Goal: Transaction & Acquisition: Purchase product/service

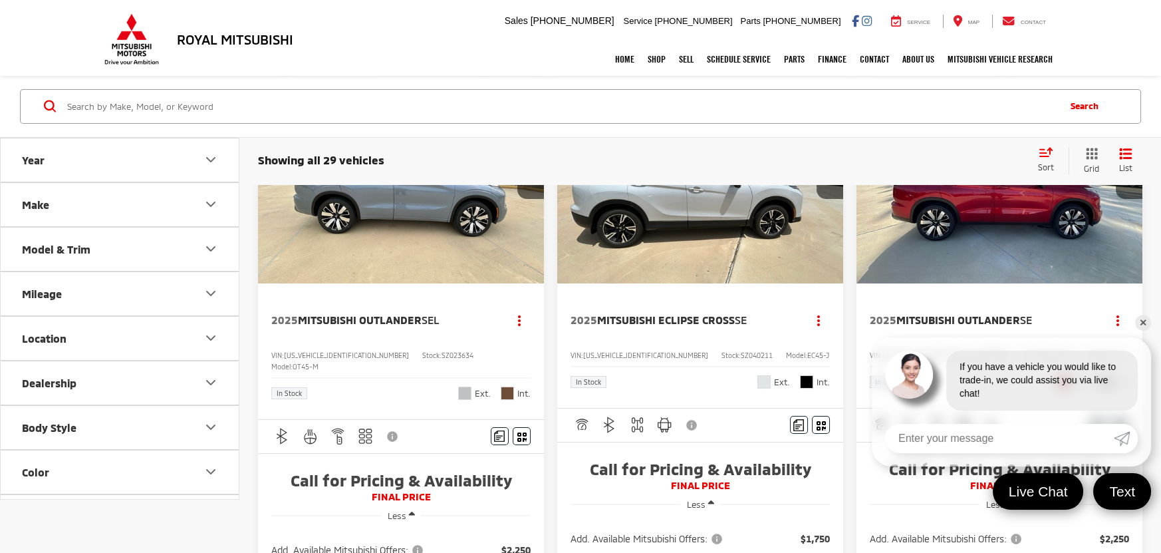
scroll to position [239, 0]
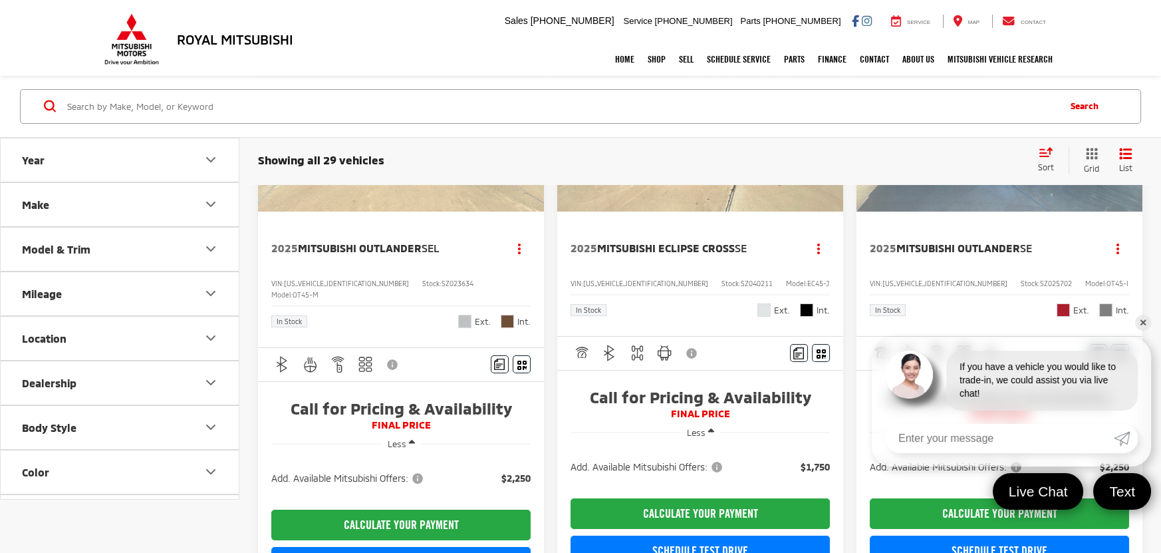
click at [88, 243] on div "Model & Trim" at bounding box center [56, 249] width 69 height 13
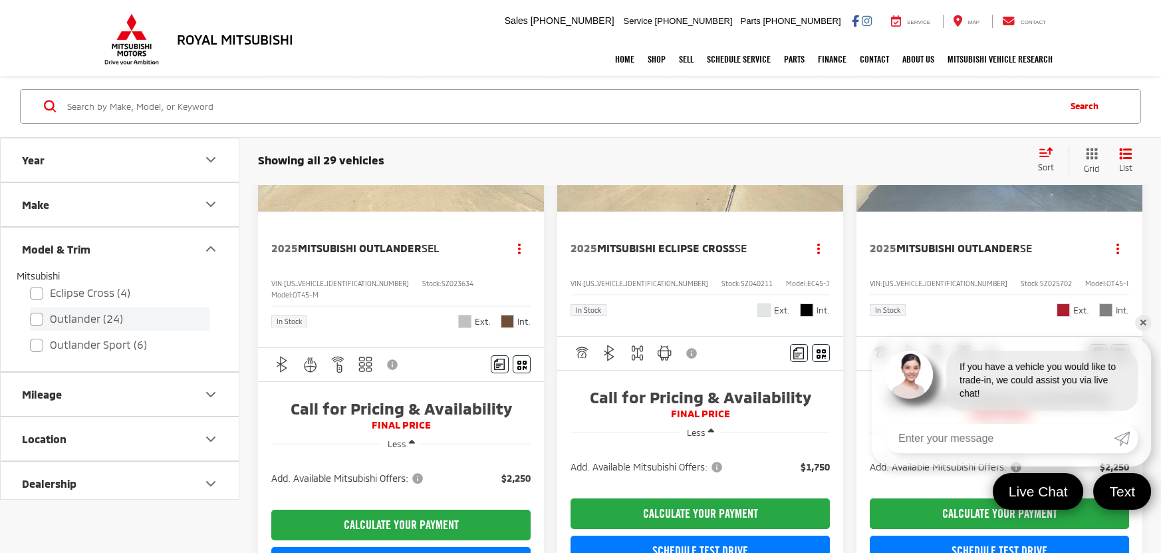
click at [81, 323] on label "Outlander (24)" at bounding box center [120, 319] width 180 height 23
click at [31, 311] on input "Outlander (24)" at bounding box center [30, 311] width 1 height 1
checkbox input "true"
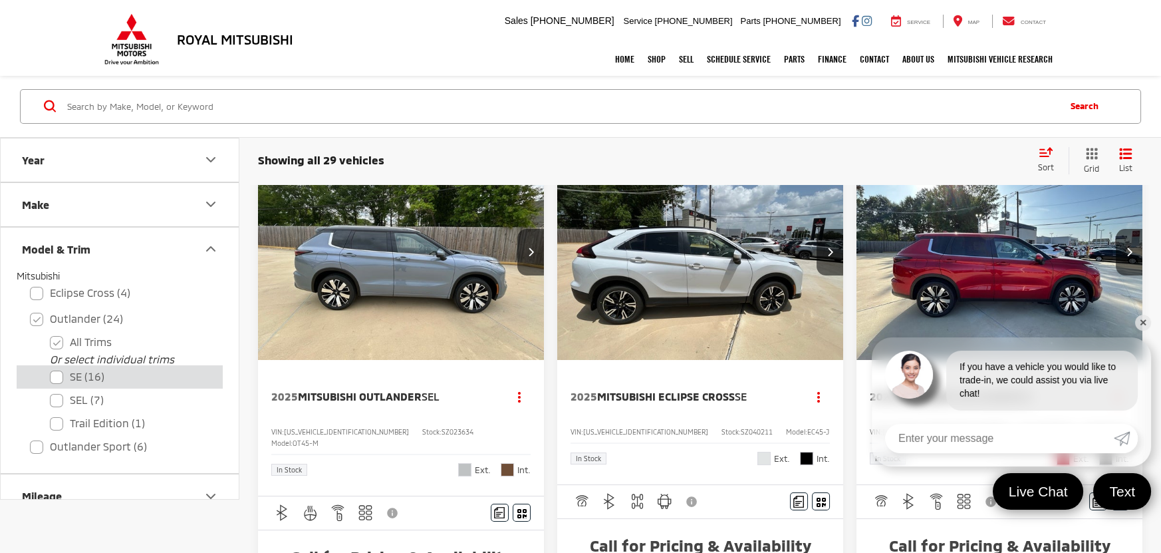
scroll to position [48, 0]
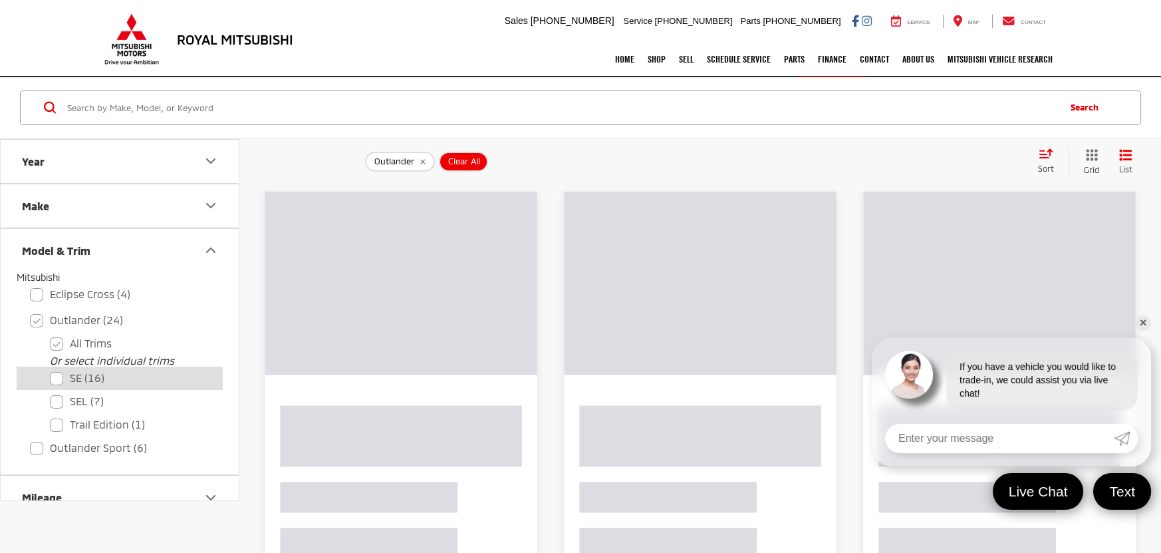
click at [94, 373] on label "SE (16)" at bounding box center [130, 377] width 160 height 23
click at [51, 370] on input "SE (16)" at bounding box center [50, 369] width 1 height 1
checkbox input "true"
checkbox input "false"
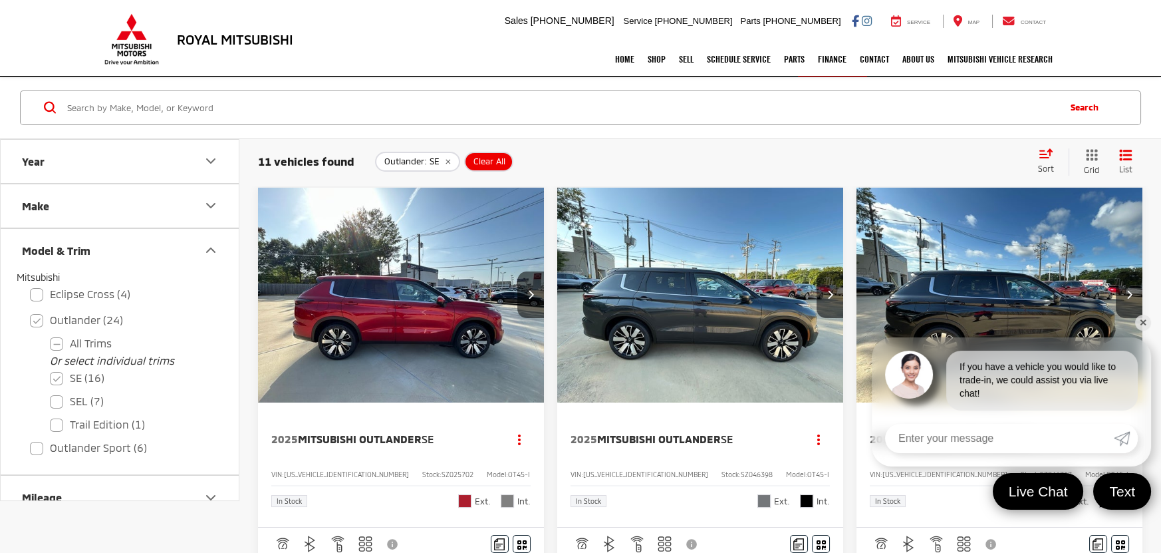
click at [1145, 324] on link "✕" at bounding box center [1143, 323] width 16 height 16
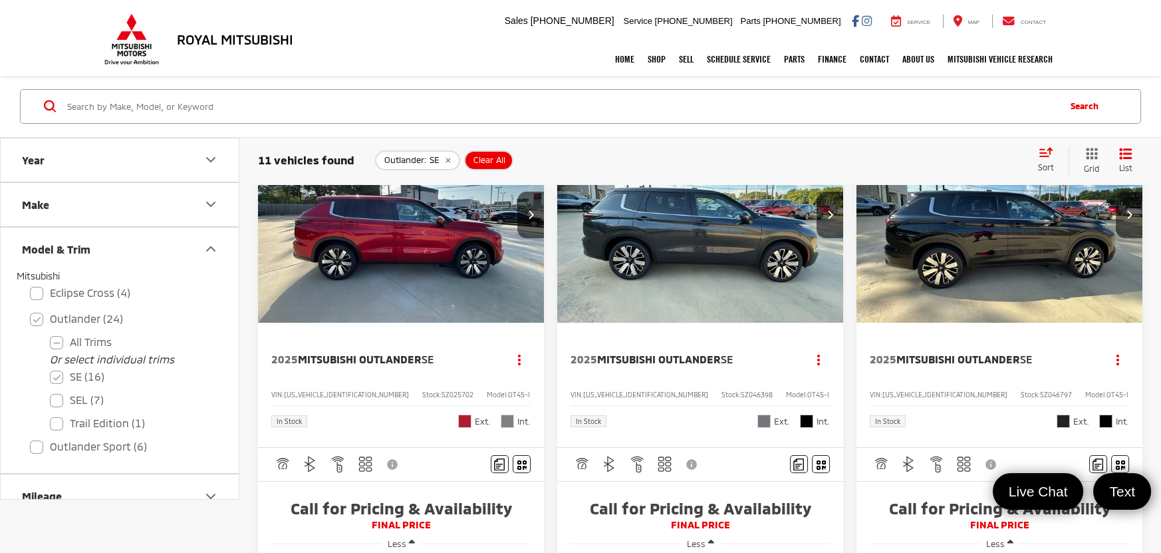
scroll to position [108, 0]
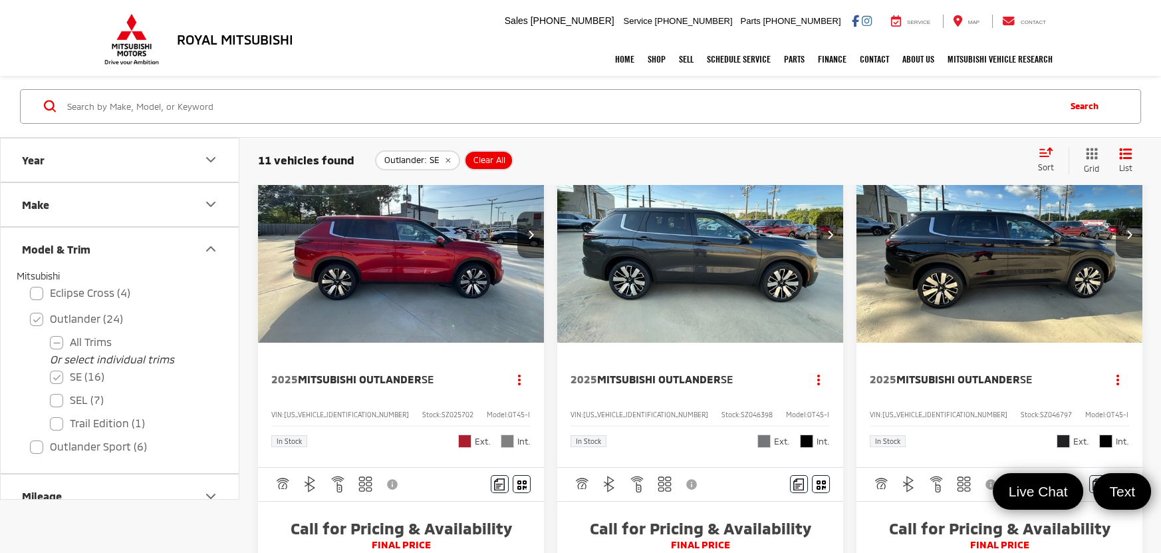
click at [730, 290] on img "2025 Mitsubishi Outlander SE 0" at bounding box center [701, 236] width 288 height 216
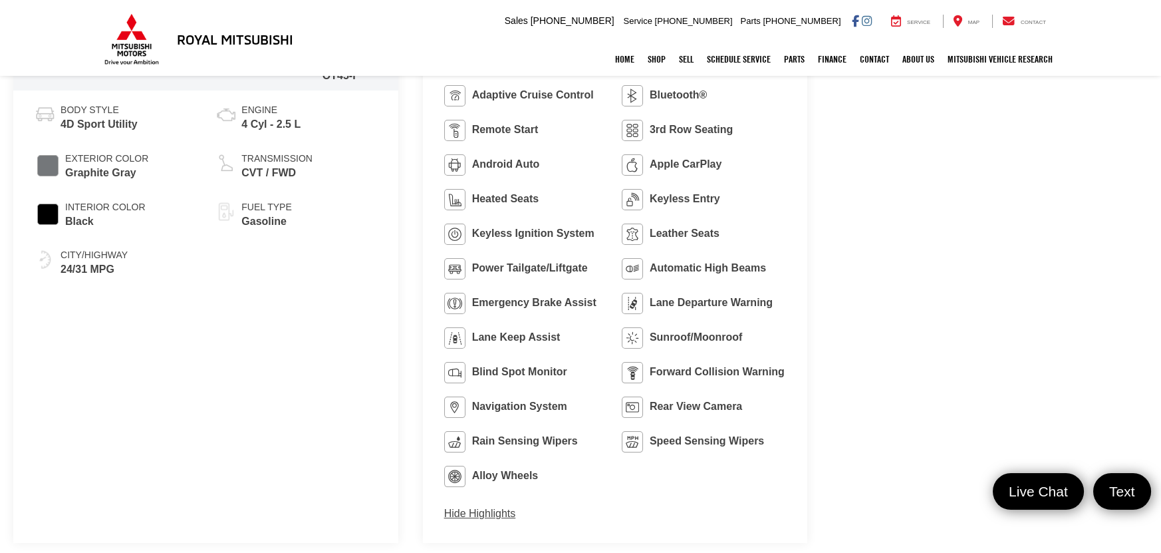
scroll to position [786, 0]
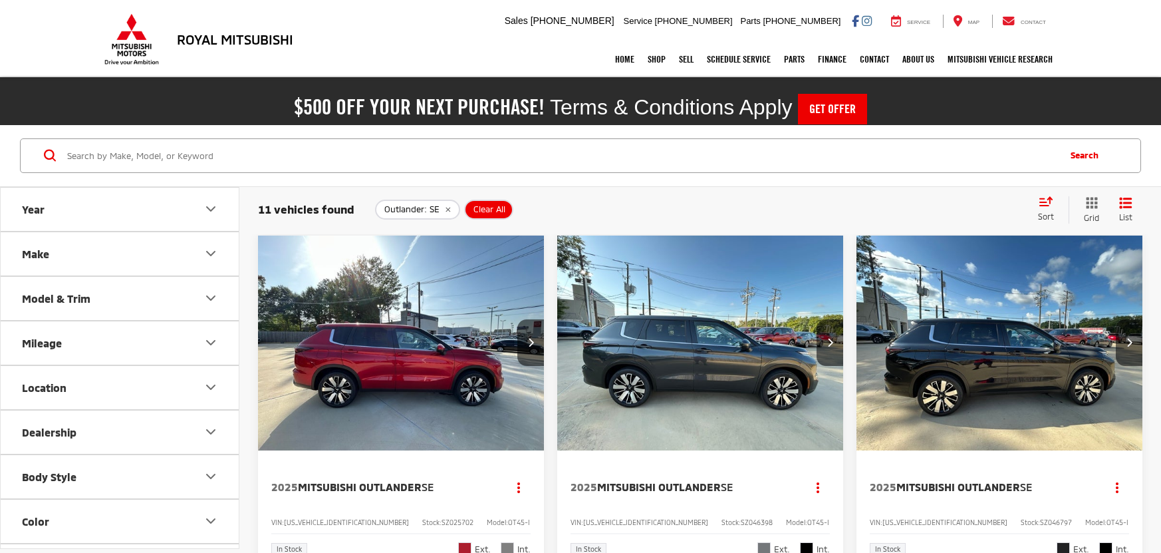
click at [982, 304] on img "2025 Mitsubishi Outlander SE 0" at bounding box center [1000, 343] width 288 height 216
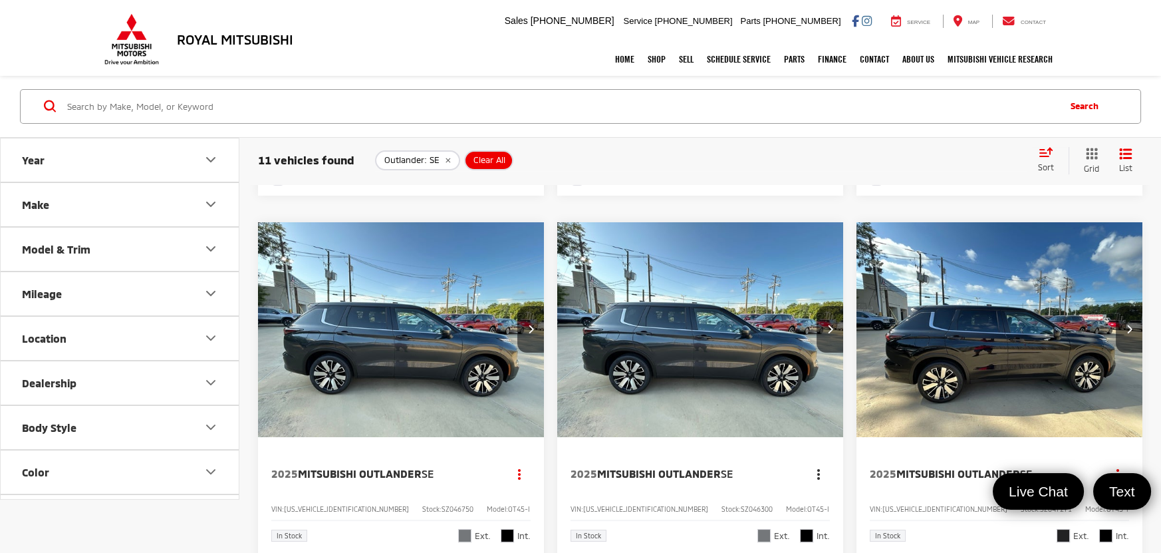
scroll to position [915, 0]
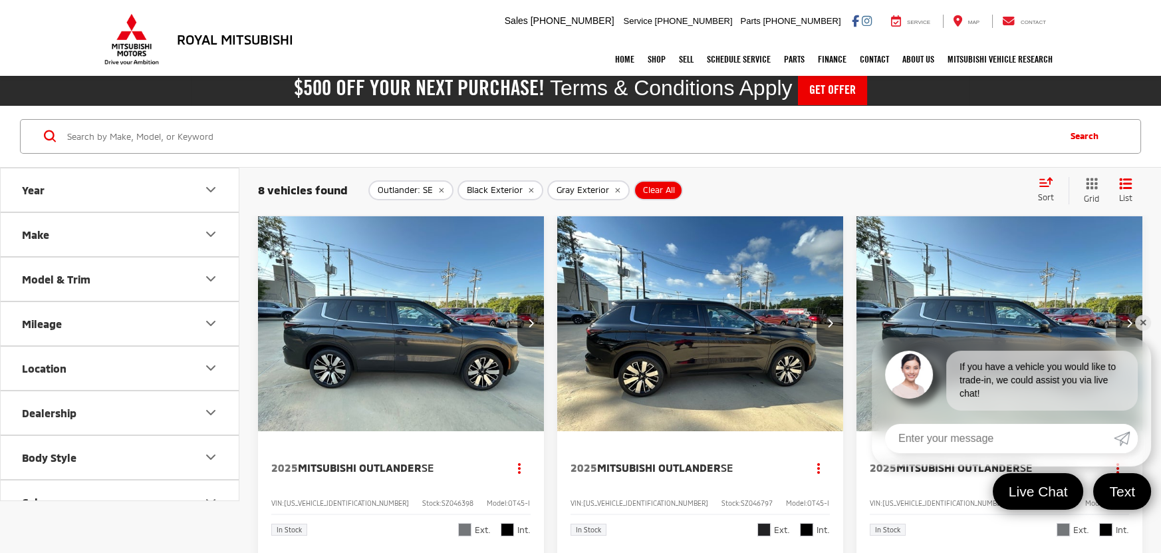
click at [1145, 324] on link "✕" at bounding box center [1143, 323] width 16 height 16
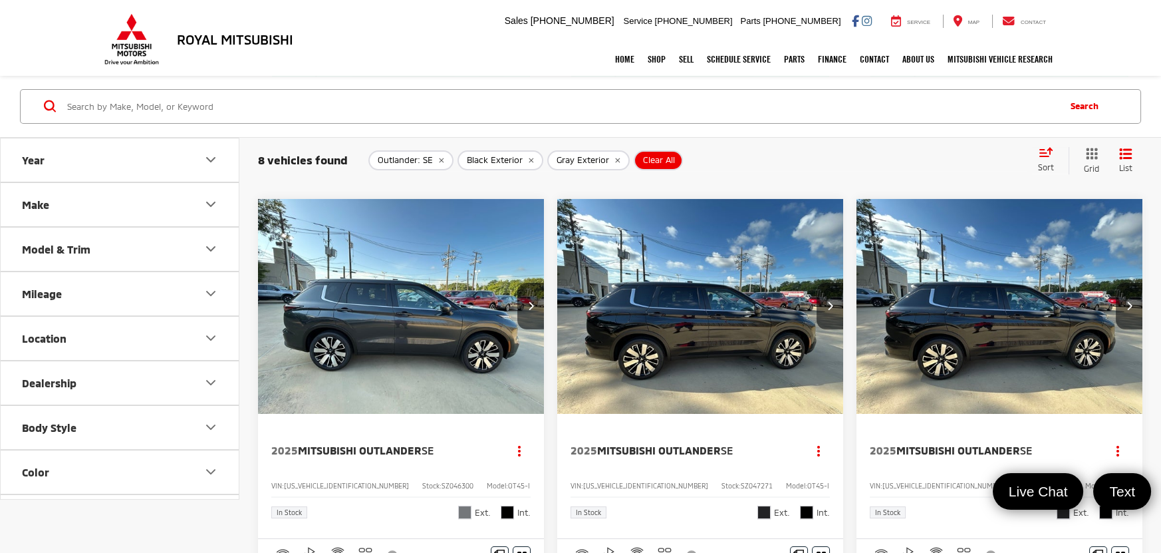
scroll to position [917, 0]
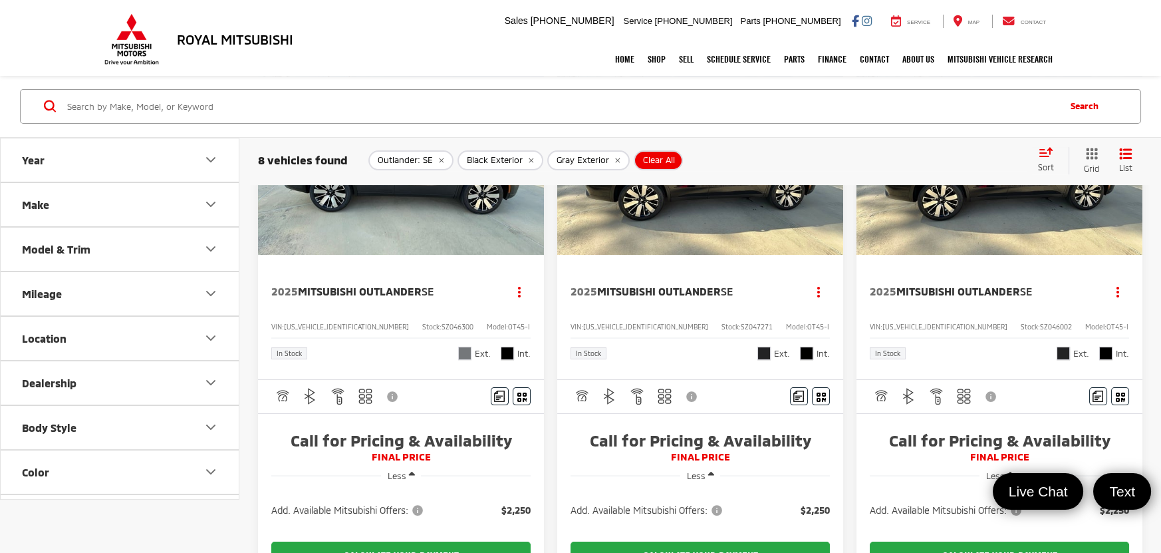
click at [755, 256] on img "2025 Mitsubishi Outlander SE 0" at bounding box center [701, 148] width 288 height 216
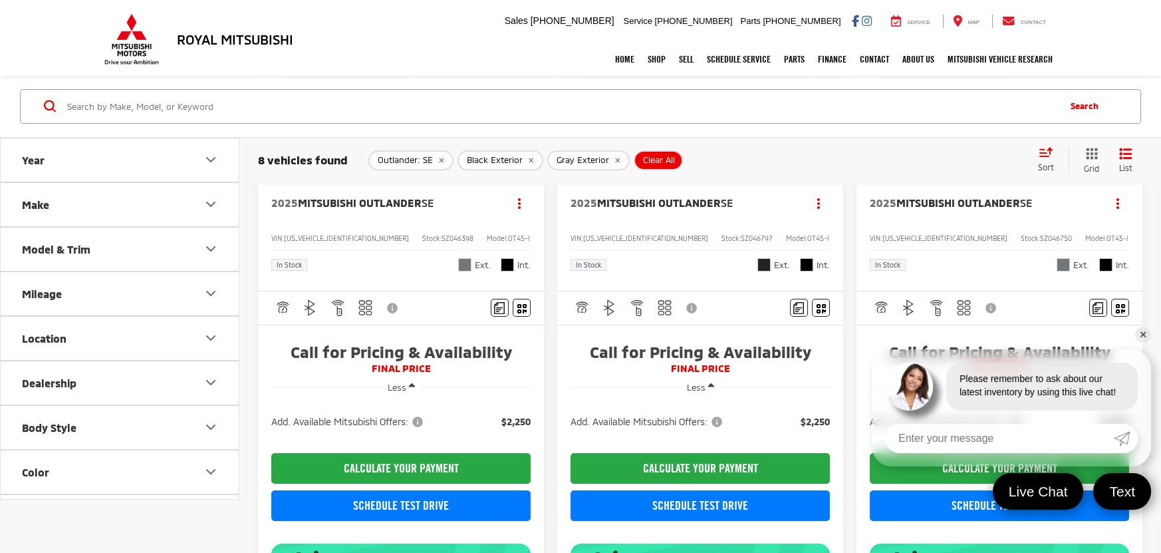
scroll to position [301, 0]
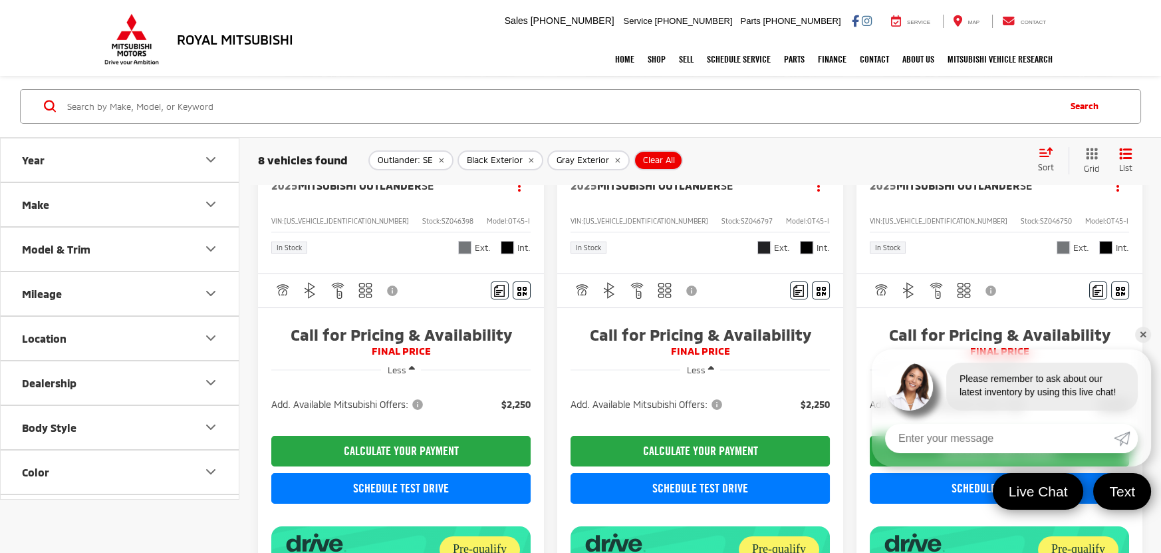
click at [390, 291] on button "Disclaimer" at bounding box center [393, 291] width 23 height 28
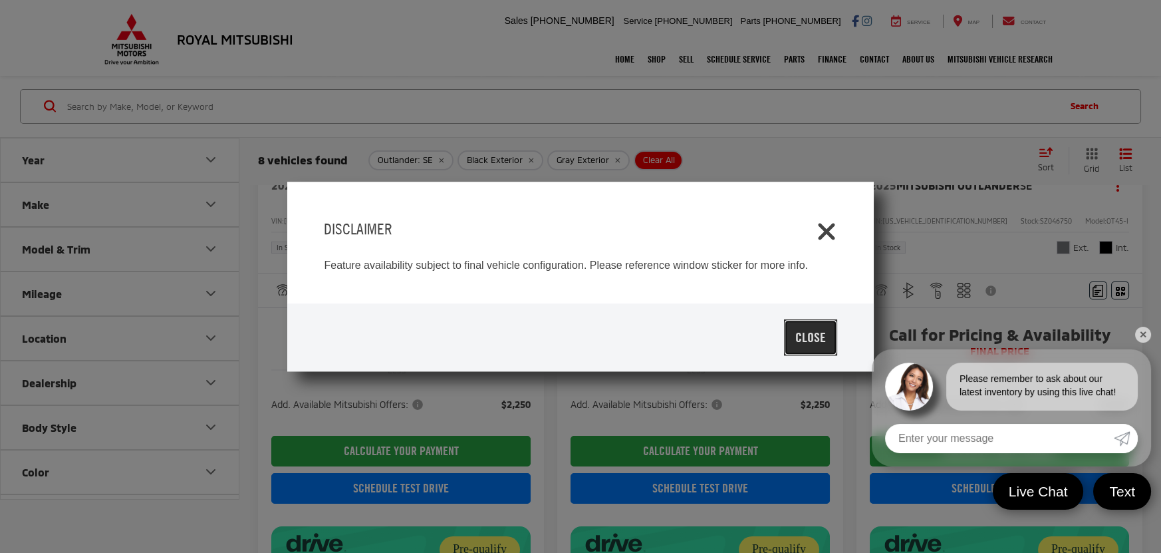
click at [795, 333] on button "Close" at bounding box center [810, 337] width 53 height 36
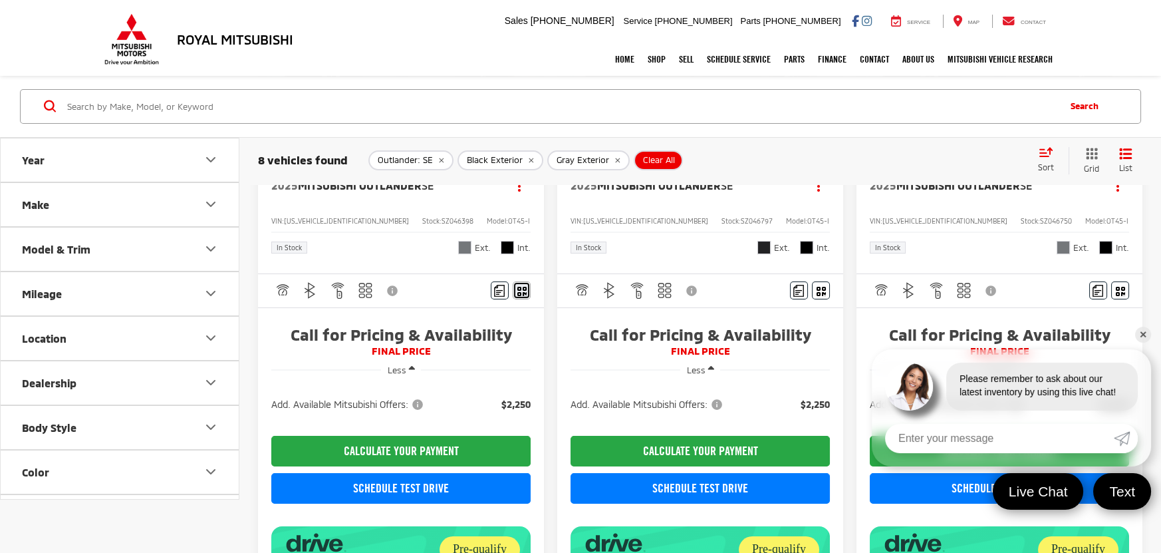
click at [528, 286] on button "Window Sticker" at bounding box center [522, 290] width 18 height 18
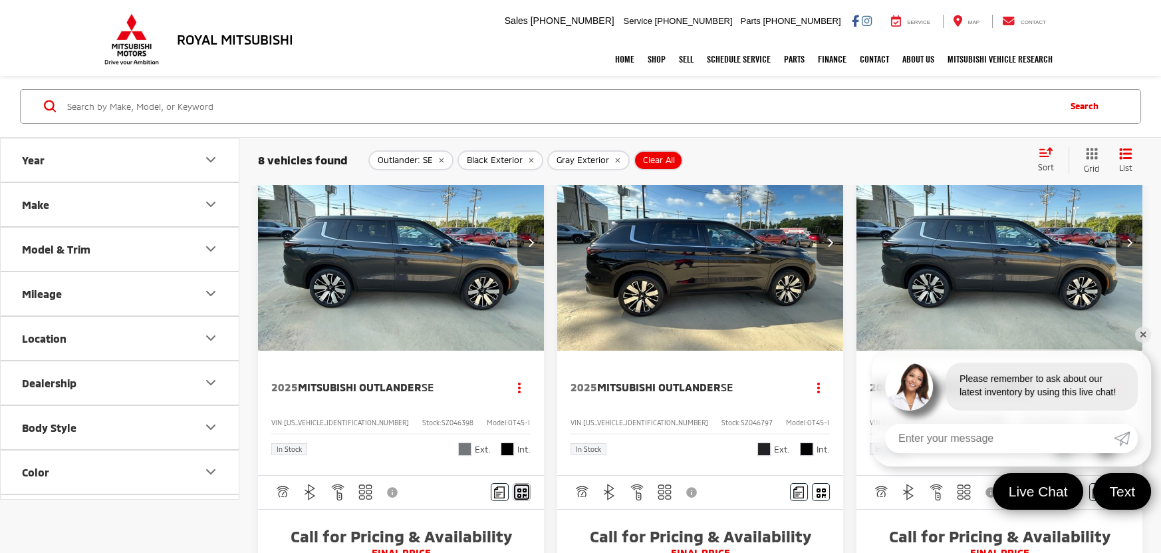
scroll to position [62, 0]
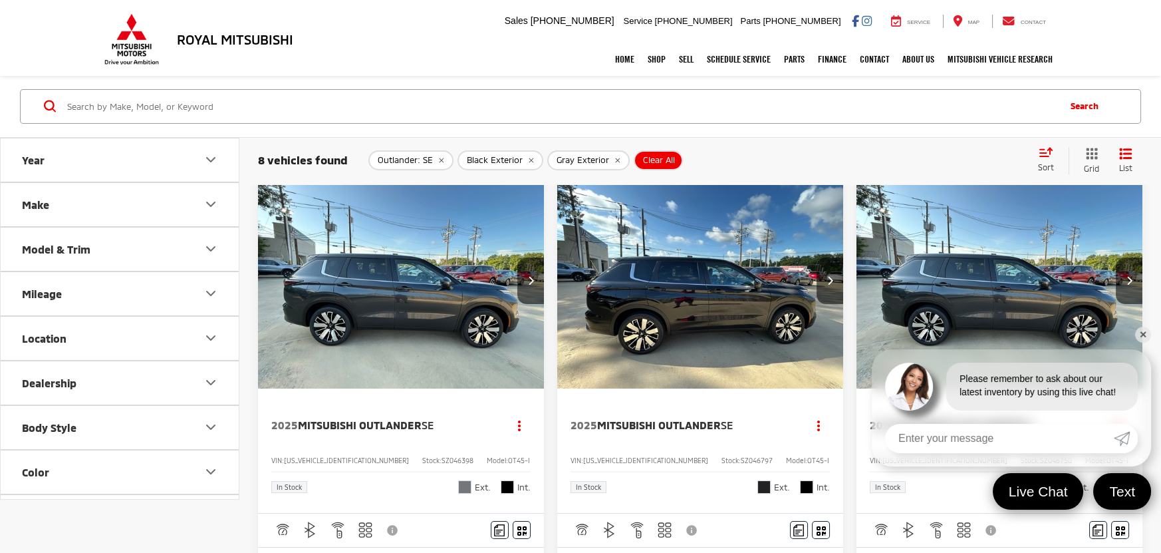
click at [404, 232] on img "2025 Mitsubishi Outlander SE 0" at bounding box center [401, 282] width 288 height 216
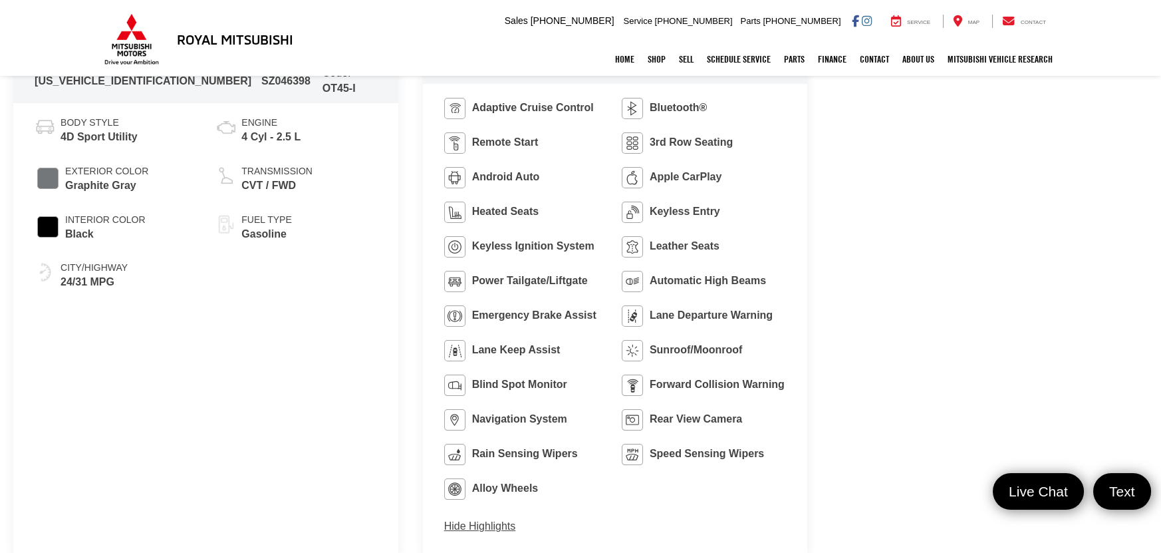
scroll to position [774, 0]
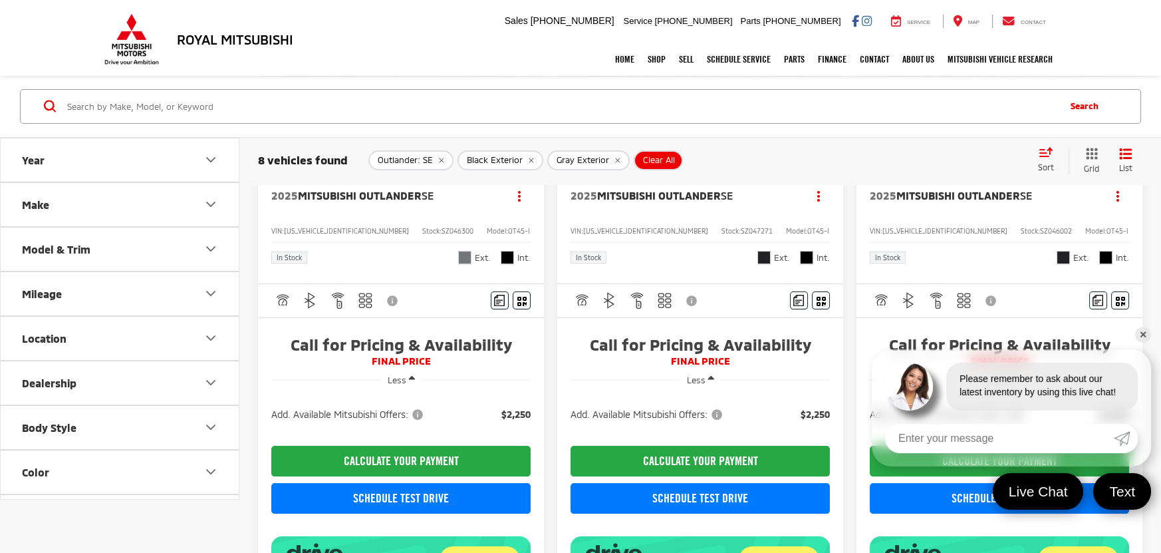
scroll to position [1014, 0]
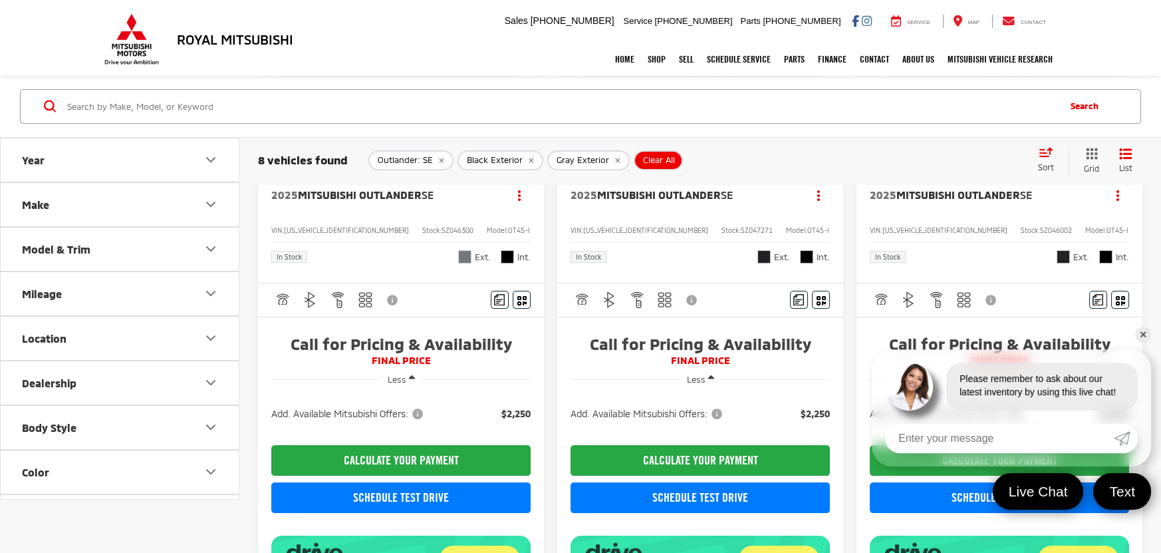
click at [965, 160] on img "2025 Mitsubishi Outlander SE 0" at bounding box center [1000, 51] width 288 height 216
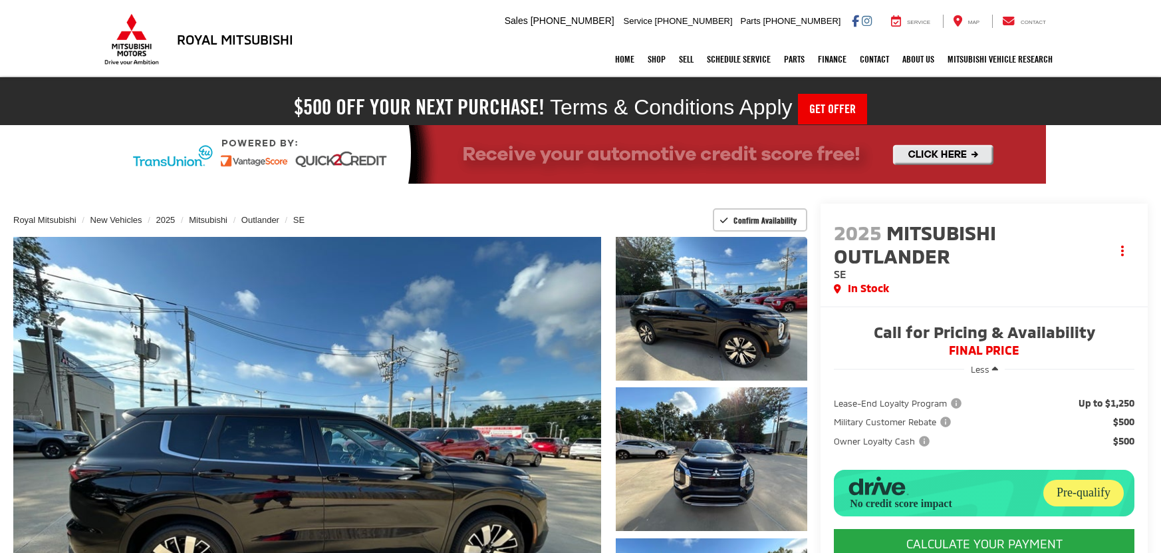
scroll to position [766, 0]
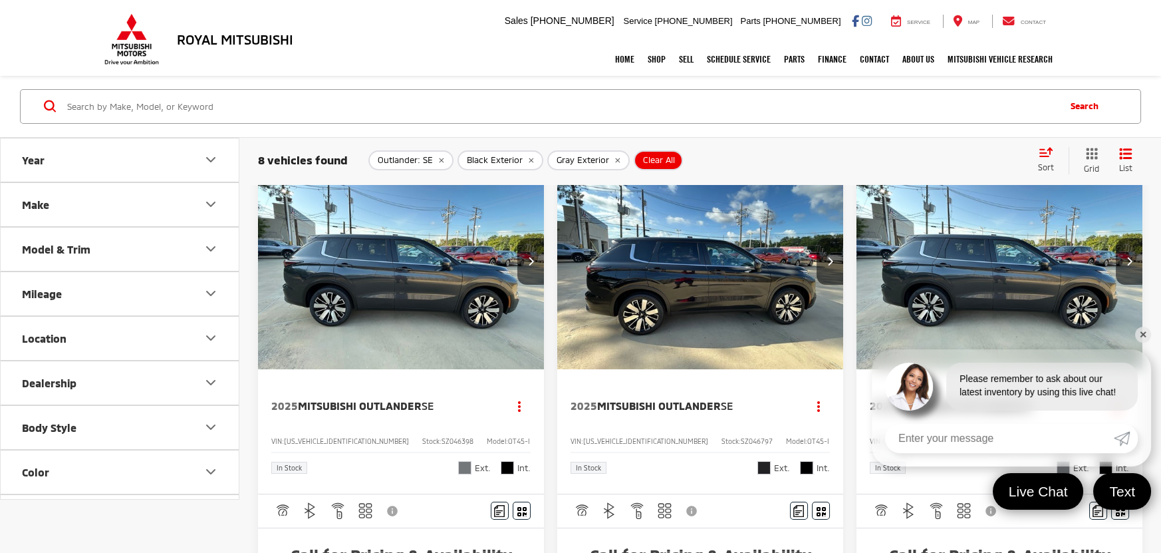
click at [1145, 331] on link "✕" at bounding box center [1143, 335] width 16 height 16
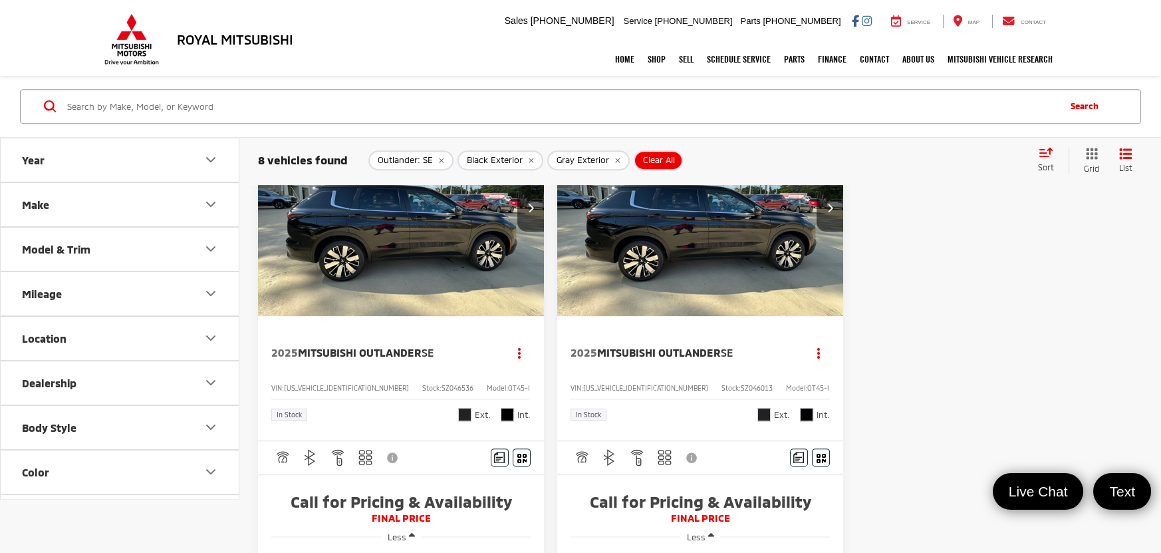
scroll to position [1578, 0]
click at [406, 317] on img "2025 Mitsubishi Outlander SE 0" at bounding box center [401, 208] width 288 height 216
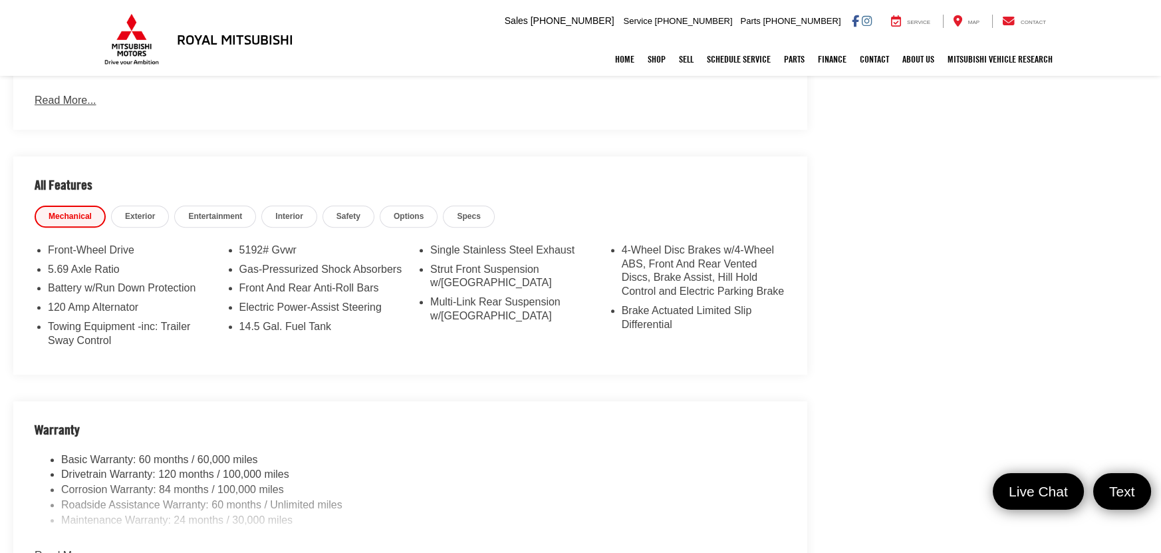
scroll to position [1064, 0]
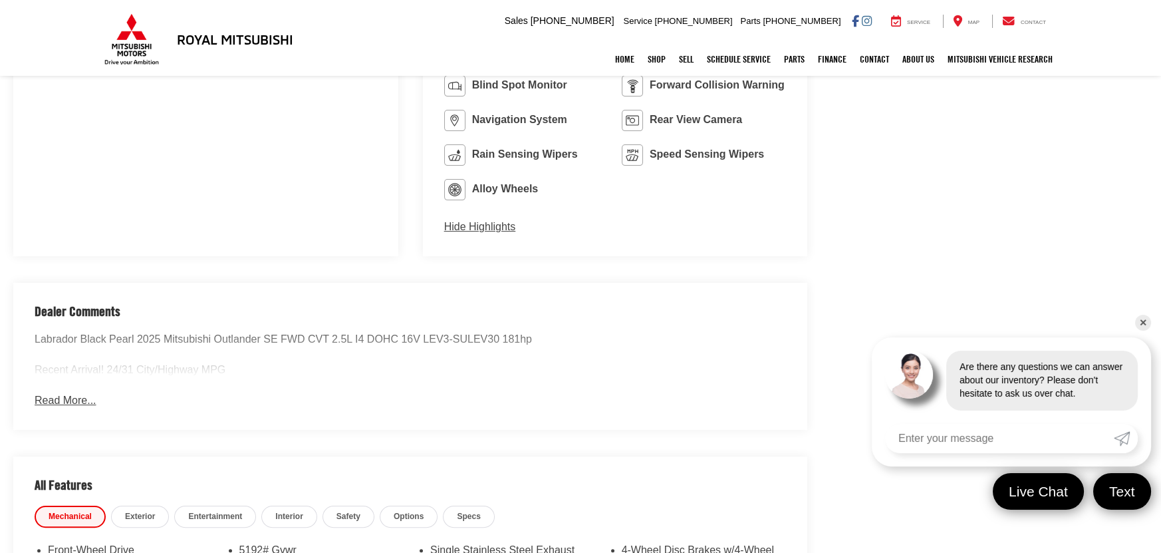
click at [70, 401] on button "Read More..." at bounding box center [65, 400] width 61 height 15
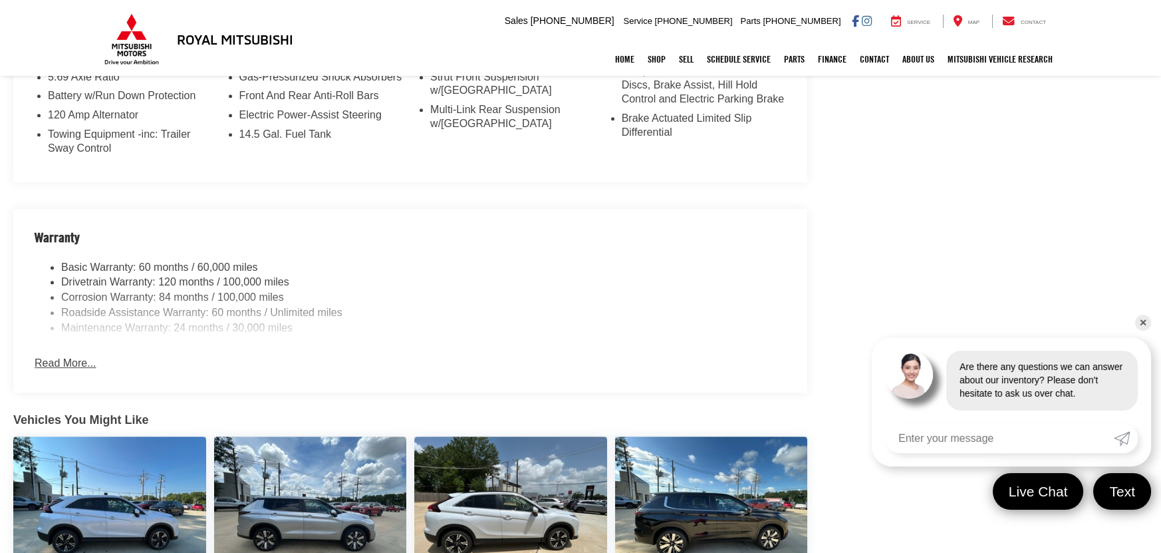
scroll to position [1603, 0]
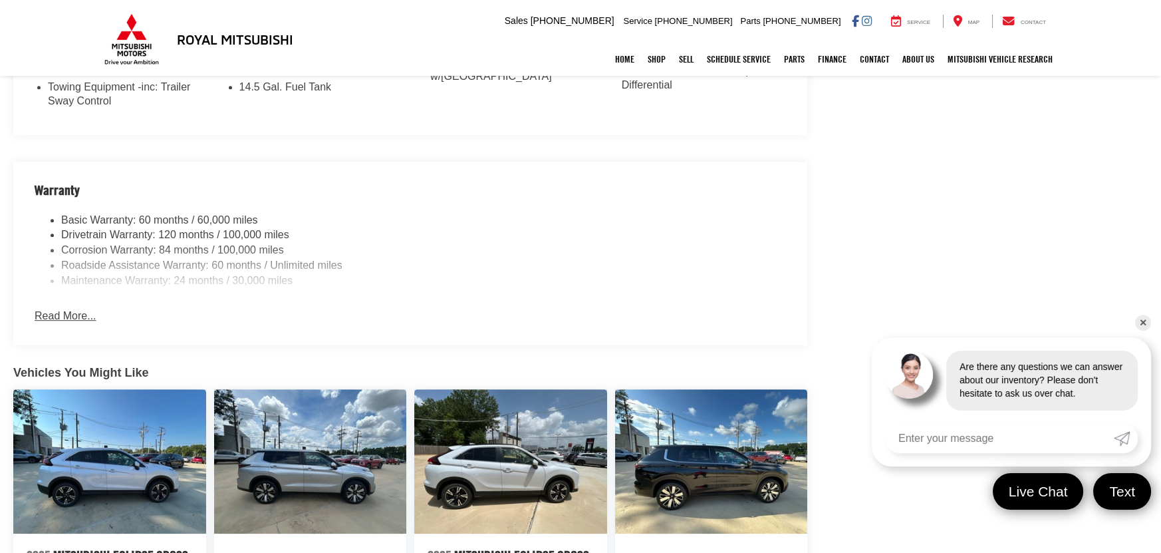
click at [68, 309] on button "Read More..." at bounding box center [65, 316] width 61 height 15
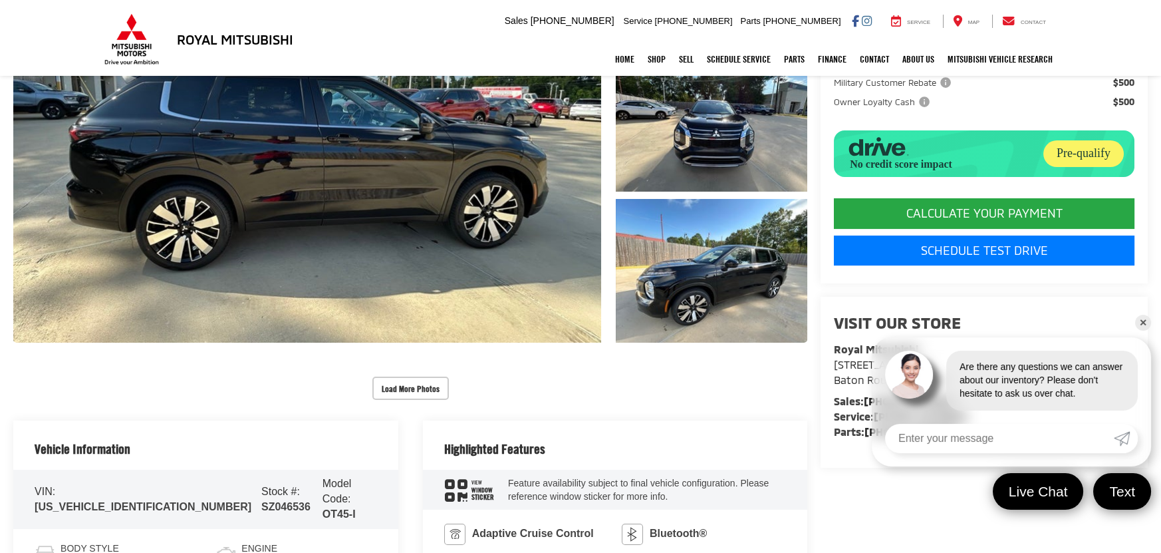
scroll to position [338, 0]
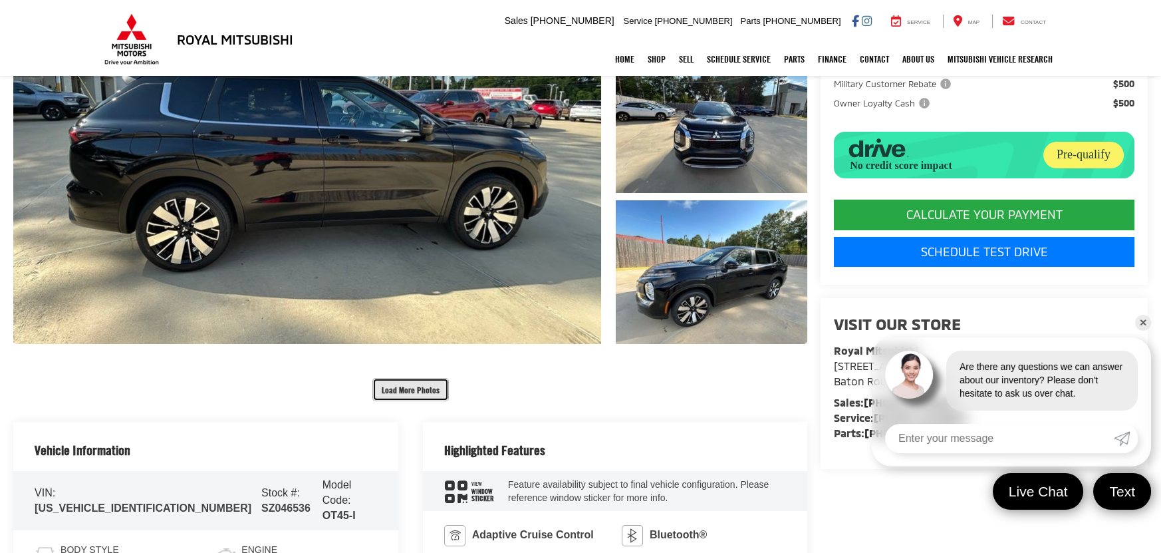
click at [407, 394] on button "Load More Photos" at bounding box center [410, 389] width 76 height 23
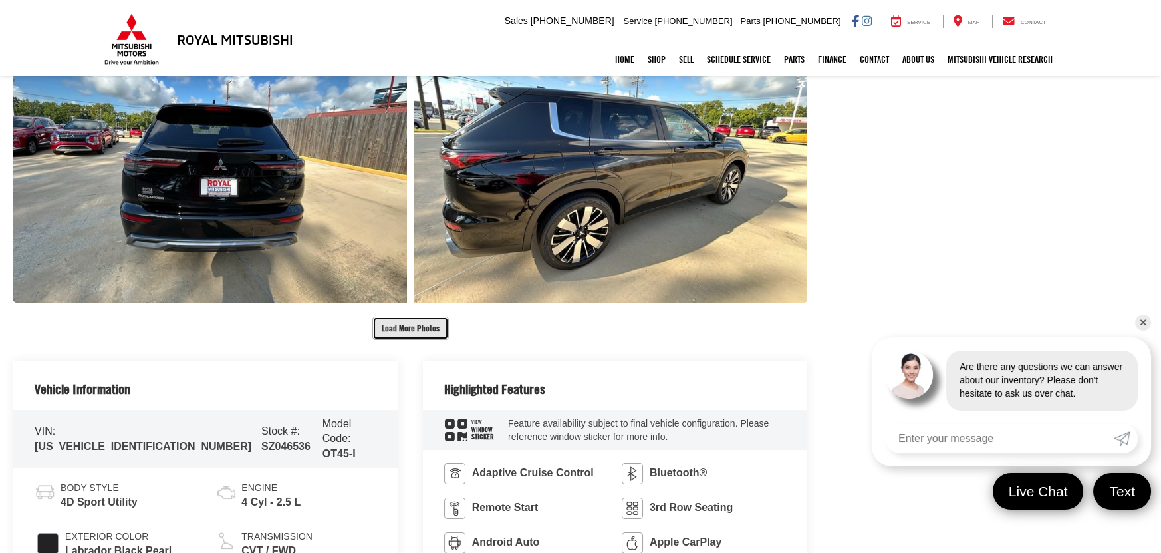
click at [422, 321] on button "Load More Photos" at bounding box center [410, 328] width 76 height 23
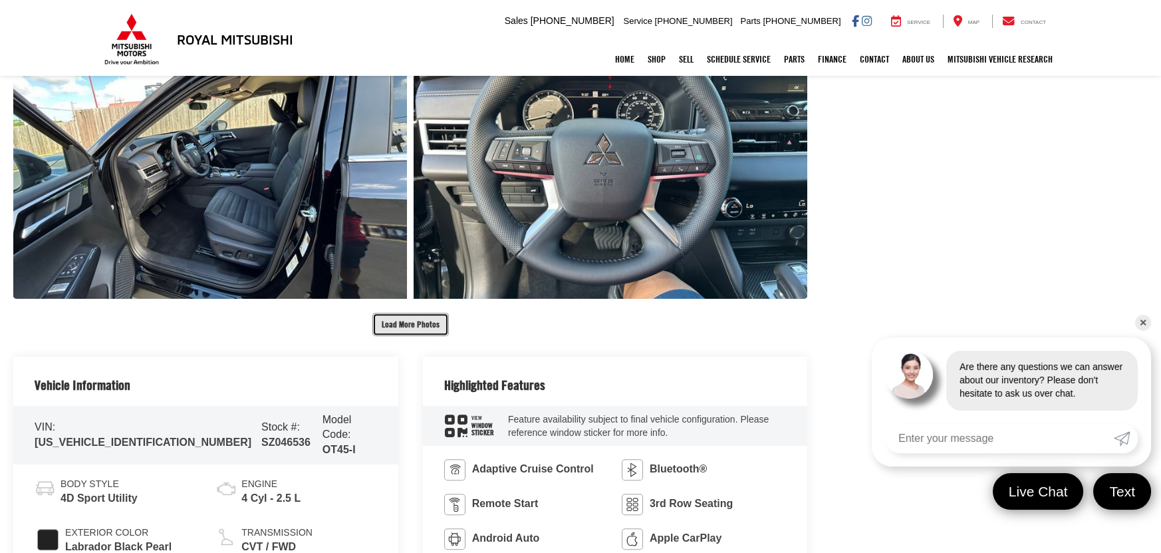
scroll to position [1655, 0]
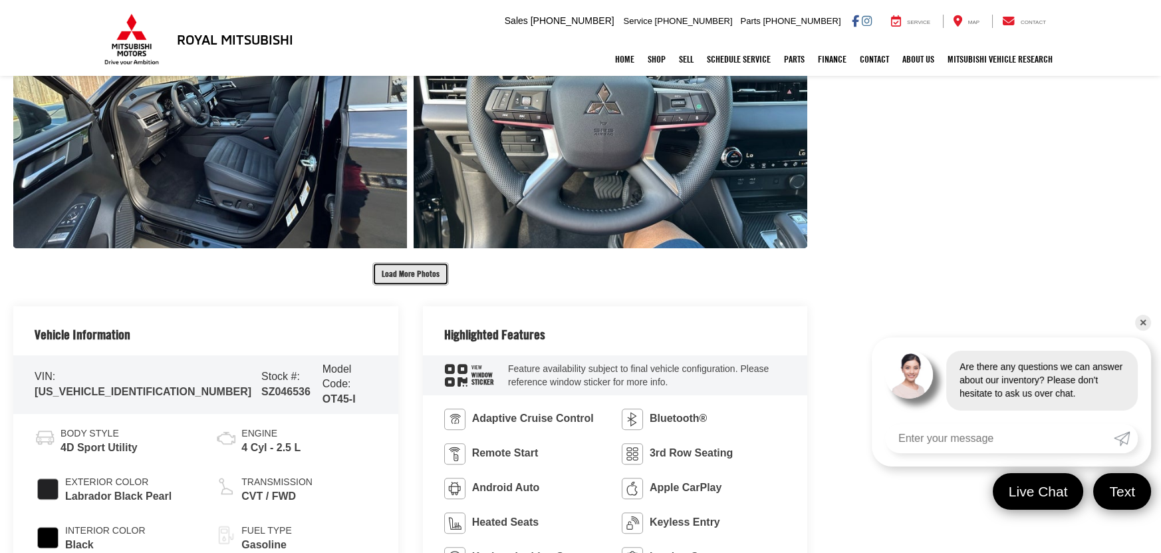
click at [422, 277] on button "Load More Photos" at bounding box center [410, 273] width 76 height 23
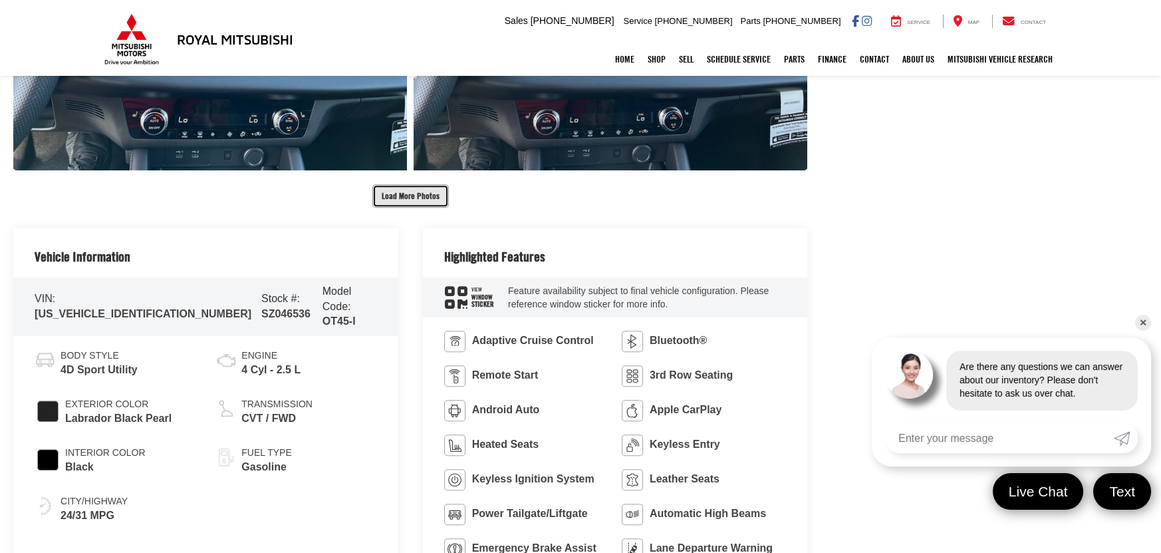
scroll to position [2374, 0]
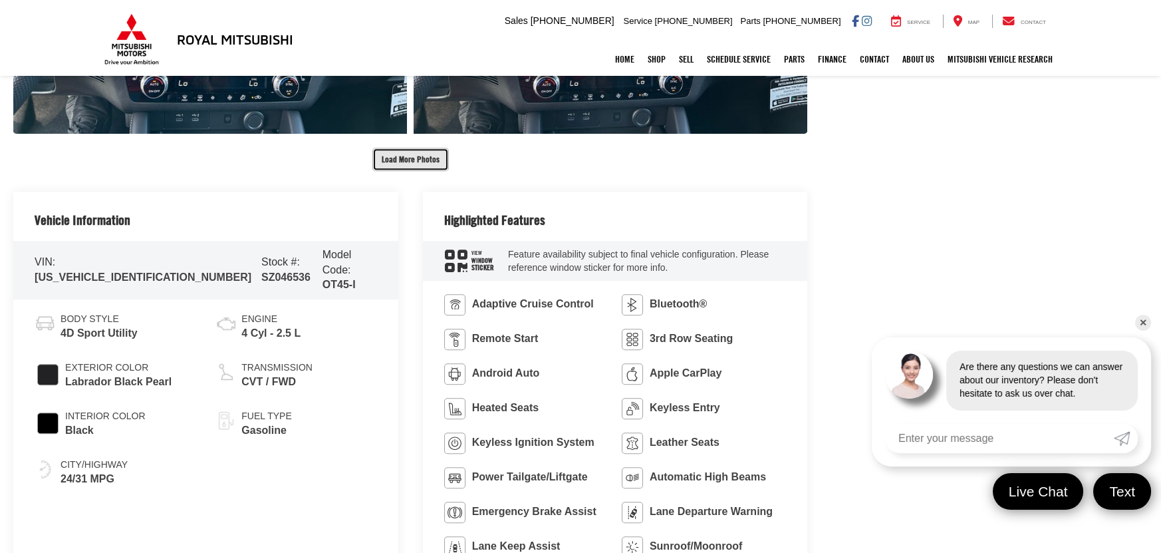
click at [401, 148] on button "Load More Photos" at bounding box center [410, 159] width 76 height 23
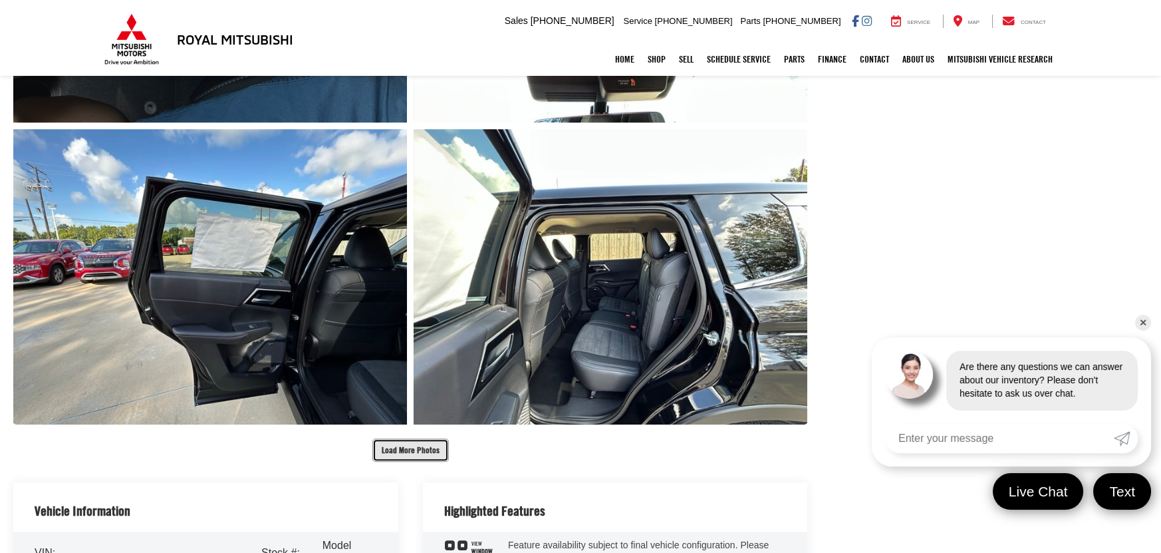
scroll to position [2792, 0]
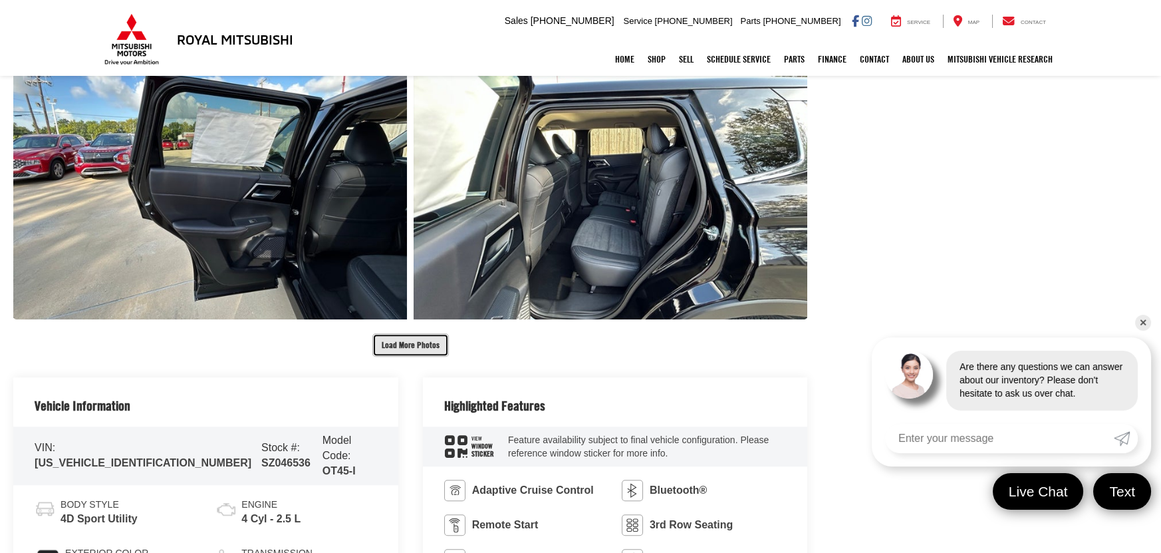
click at [404, 339] on button "Load More Photos" at bounding box center [410, 344] width 76 height 23
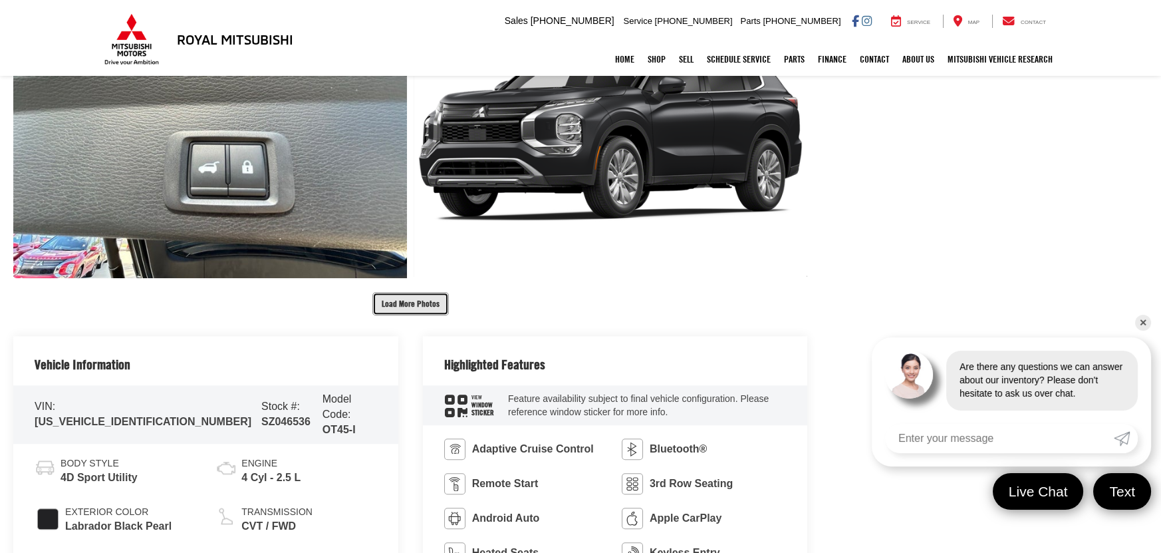
scroll to position [3451, 0]
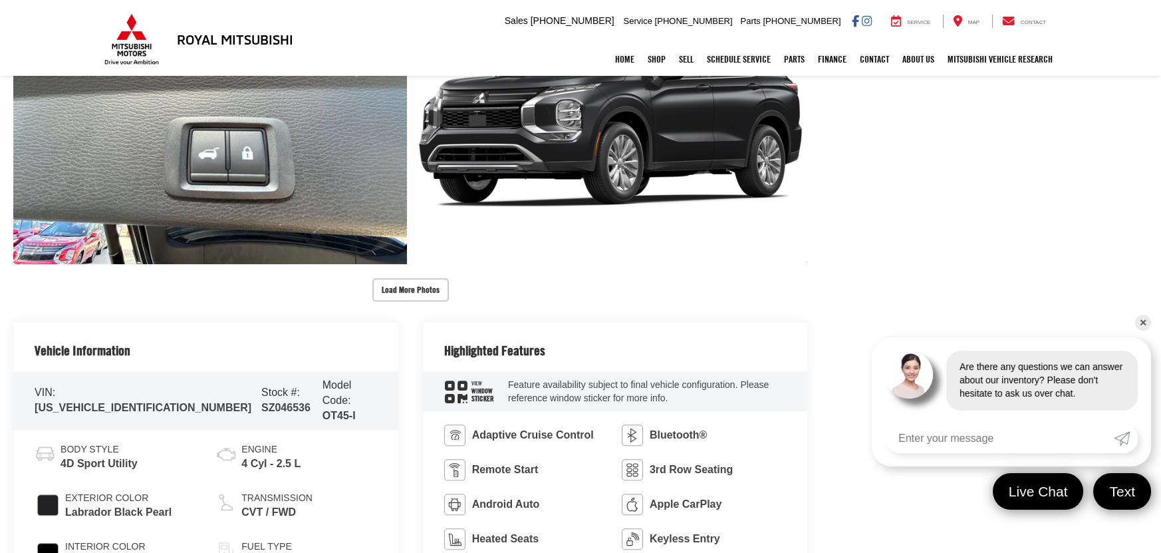
click at [261, 402] on span "SZ046536" at bounding box center [285, 407] width 49 height 11
copy span "SZ046536"
